Goal: Task Accomplishment & Management: Complete application form

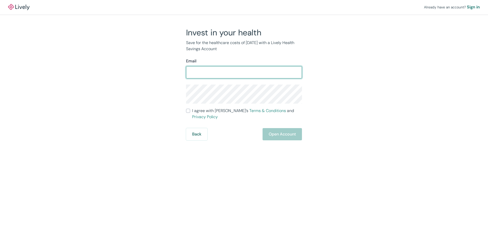
click at [226, 74] on input "Email" at bounding box center [244, 72] width 116 height 10
type input "[EMAIL_ADDRESS][DOMAIN_NAME]"
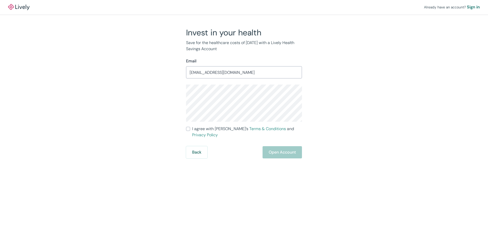
click at [358, 152] on div "Already have an account? Sign in Invest in your health Save for the healthcare …" at bounding box center [244, 116] width 488 height 232
click at [370, 134] on div "Already have an account? Sign in Invest in your health Save for the healthcare …" at bounding box center [244, 79] width 488 height 158
click at [189, 127] on input "I agree with Lively’s Terms & Conditions and Privacy Policy" at bounding box center [188, 129] width 4 height 4
checkbox input "true"
click at [287, 147] on button "Open Account" at bounding box center [282, 152] width 39 height 12
